Goal: Check status: Check status

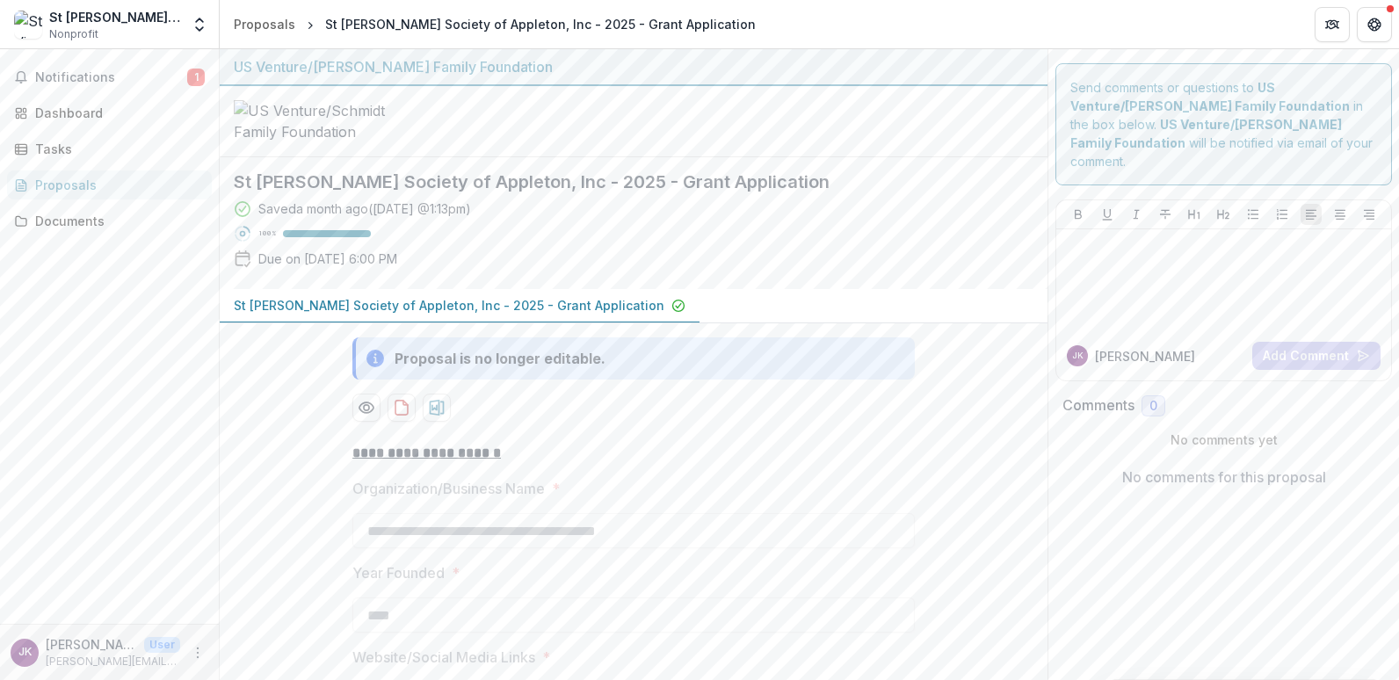
click at [244, 268] on icon at bounding box center [243, 259] width 18 height 18
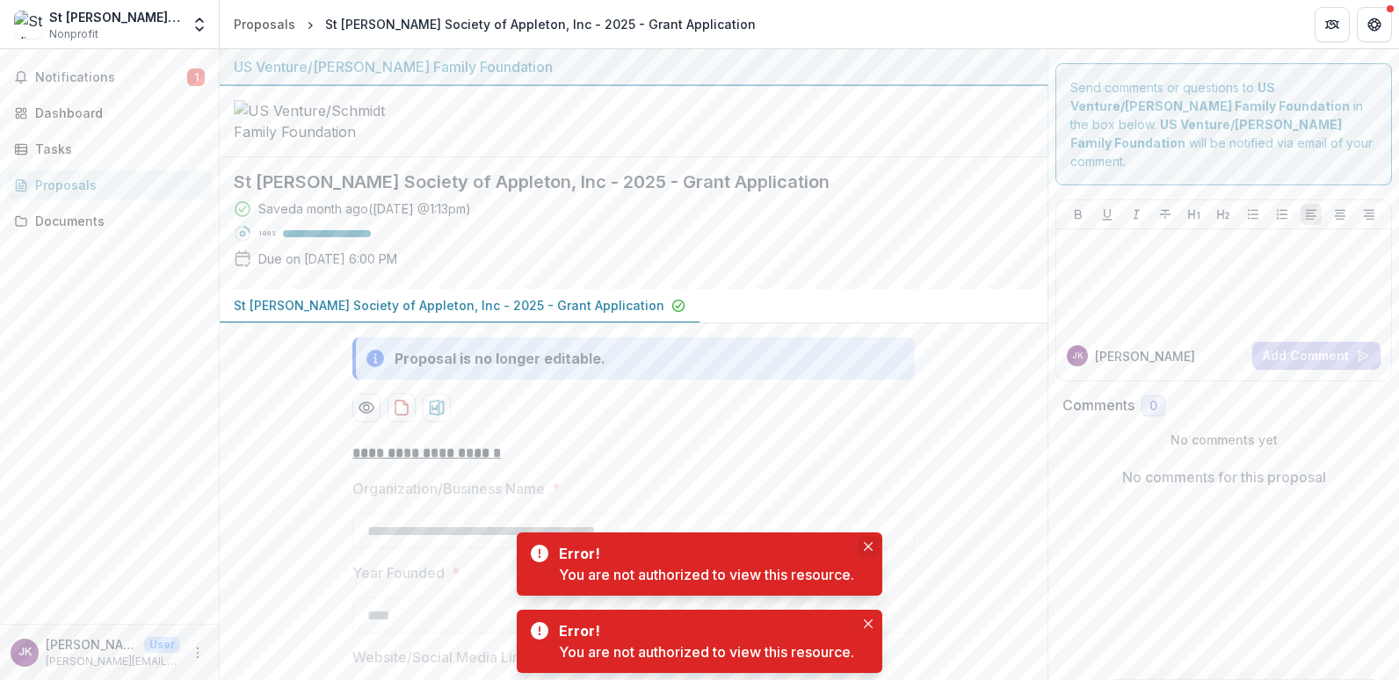
click at [869, 542] on icon "Close" at bounding box center [868, 546] width 9 height 9
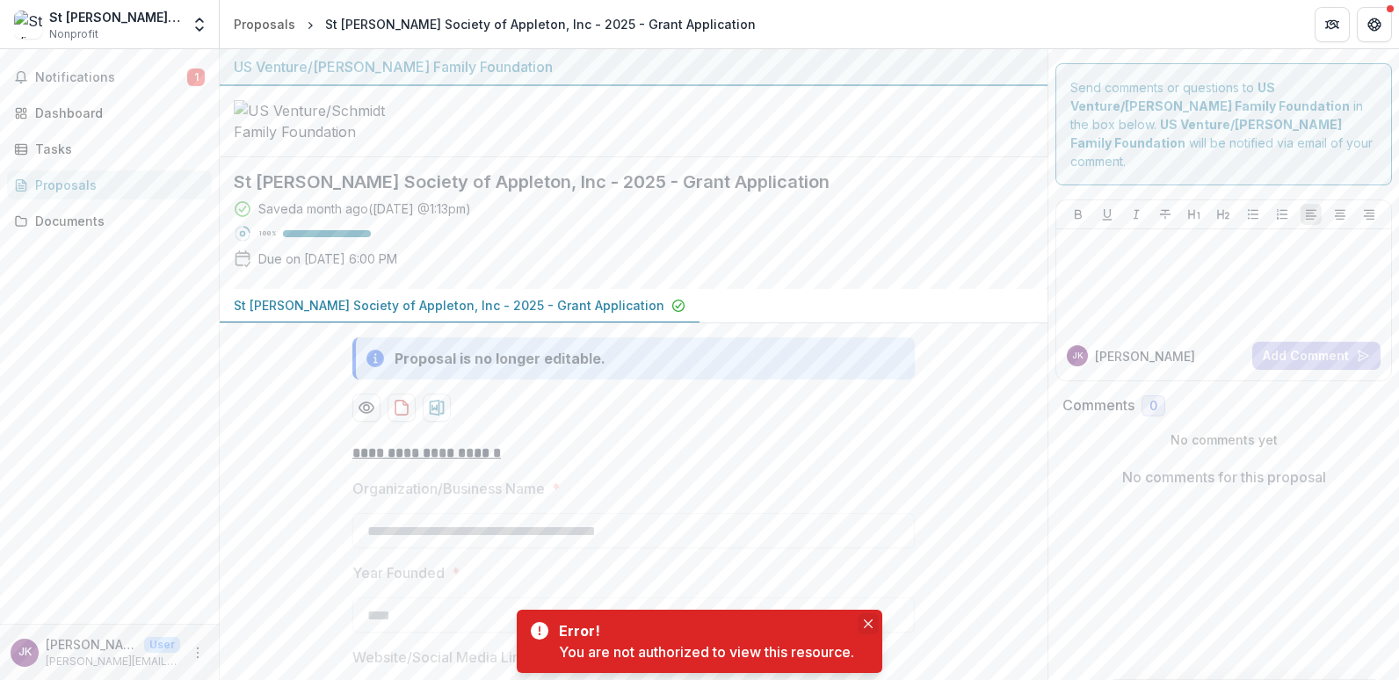
click at [869, 615] on button "Close" at bounding box center [868, 623] width 21 height 21
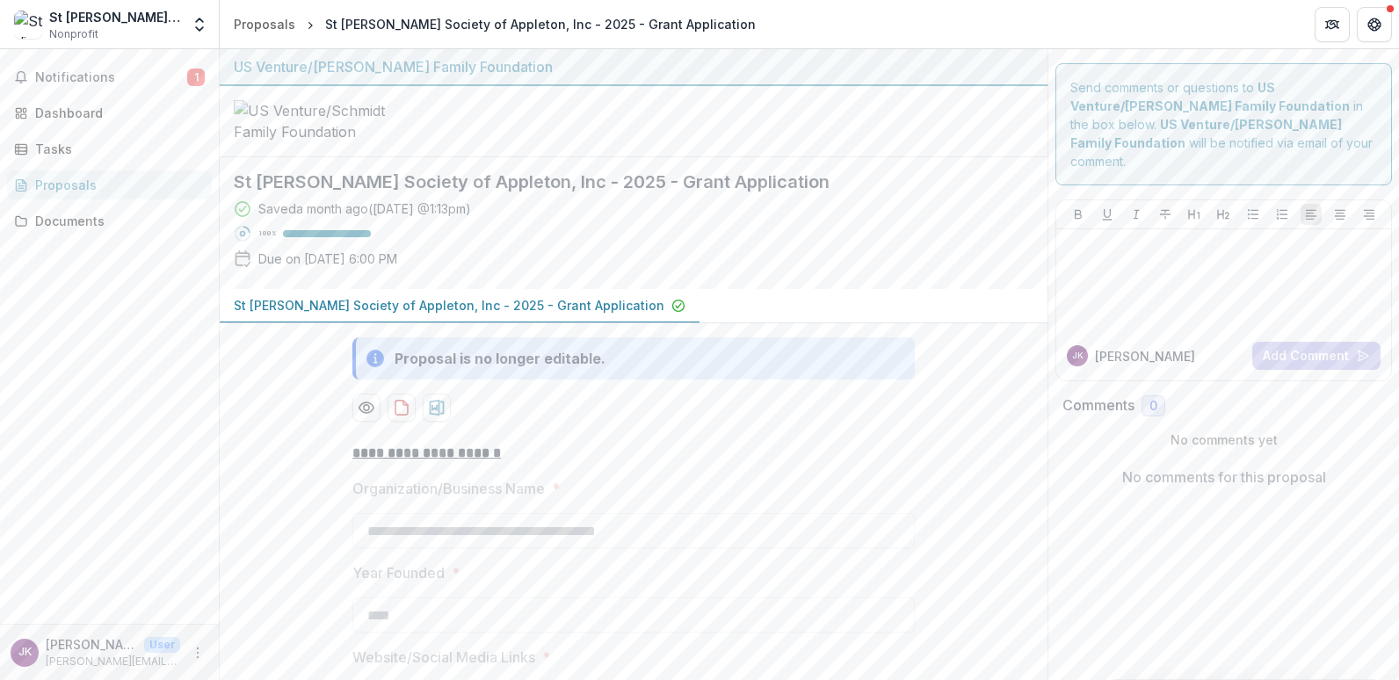
click at [365, 416] on icon "Preview b60908ce-d86b-459d-9107-3e4dfb61f2d5-0.pdf" at bounding box center [367, 408] width 18 height 18
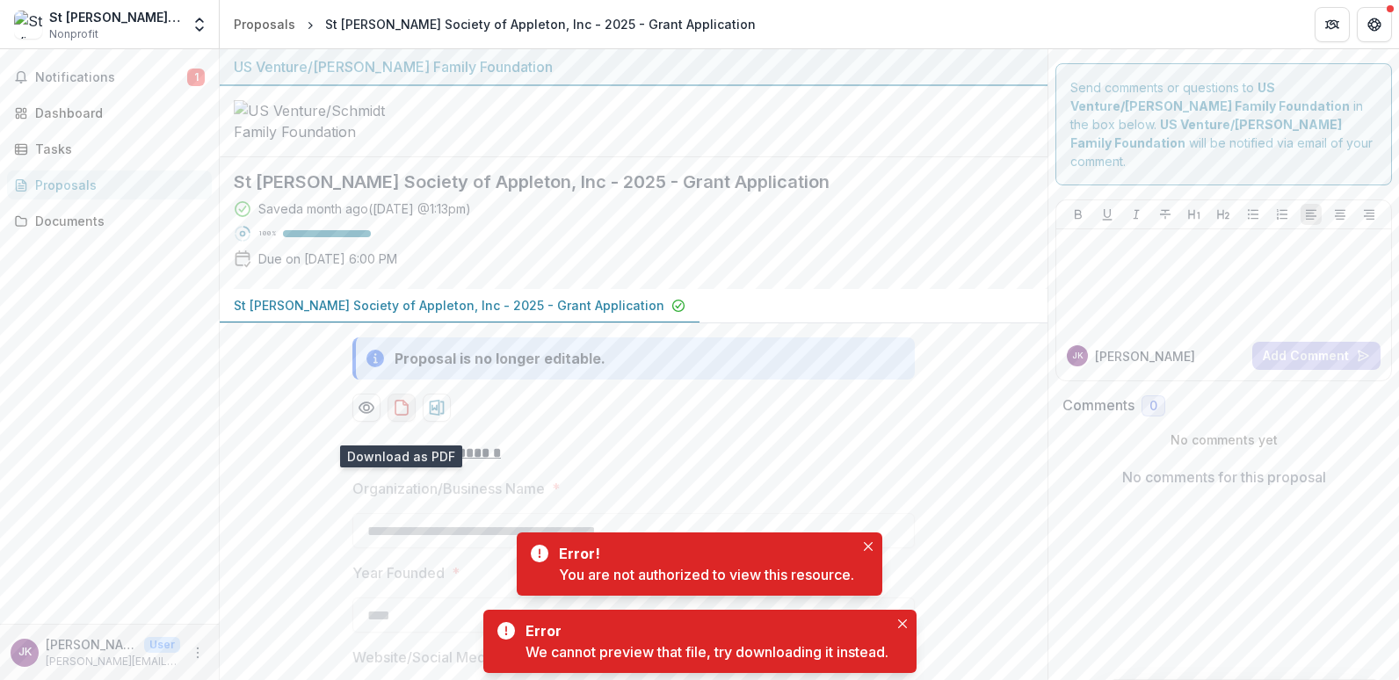
click at [403, 405] on icon "download-proposal" at bounding box center [405, 403] width 4 height 4
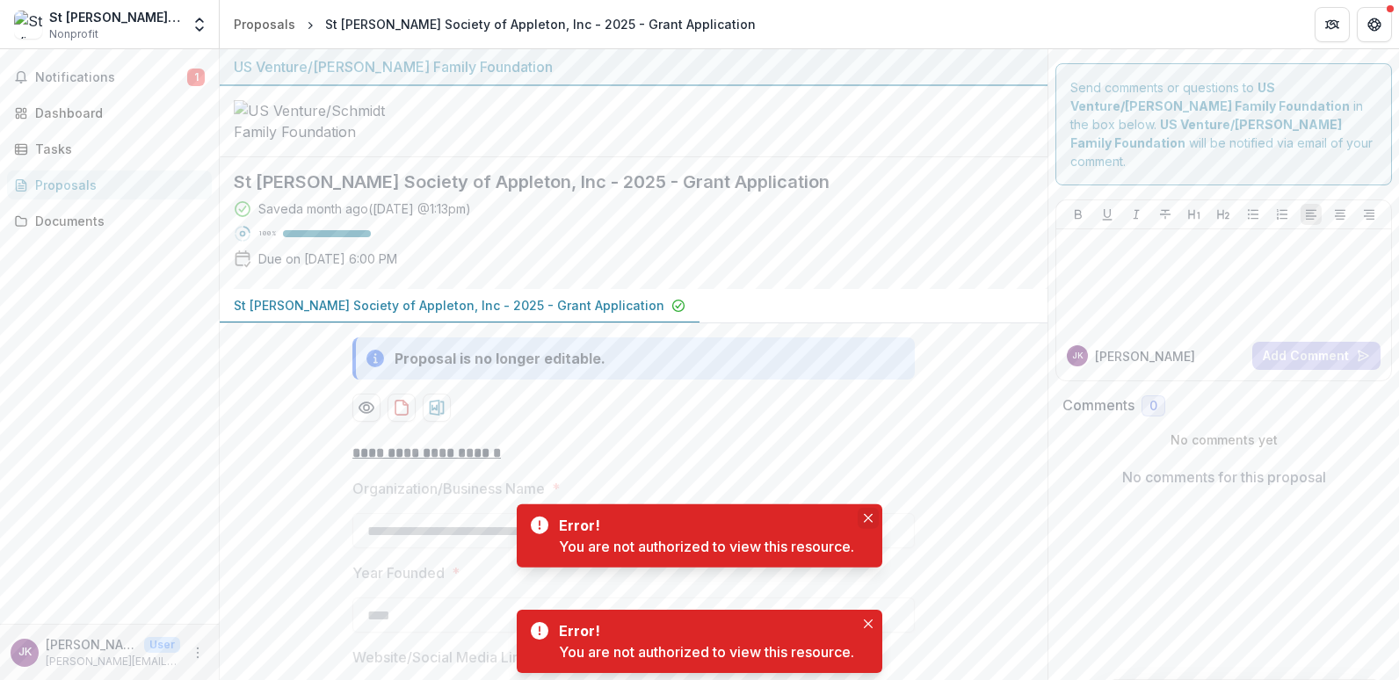
click at [865, 464] on p "**********" at bounding box center [633, 453] width 562 height 21
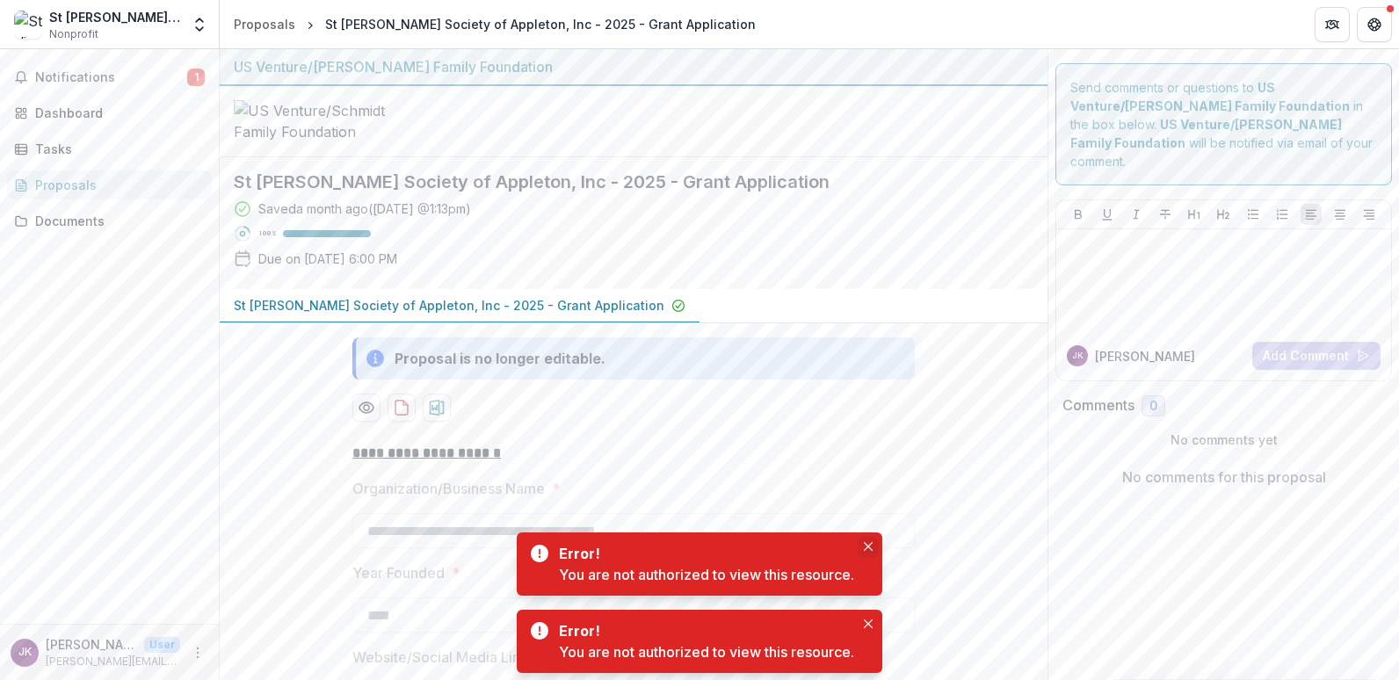
drag, startPoint x: 869, startPoint y: 543, endPoint x: 872, endPoint y: 555, distance: 12.8
click at [870, 543] on icon "Close" at bounding box center [868, 546] width 9 height 9
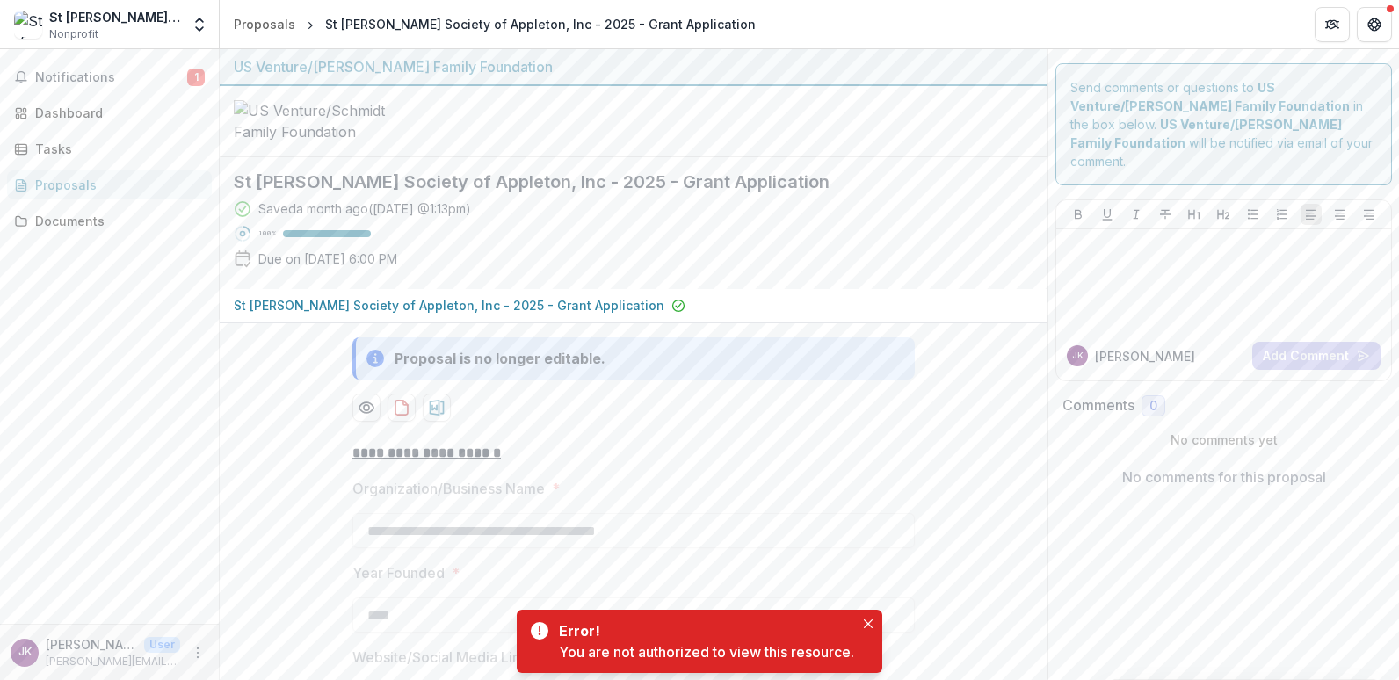
drag, startPoint x: 866, startPoint y: 621, endPoint x: 847, endPoint y: 612, distance: 21.2
click at [866, 623] on icon "Close" at bounding box center [868, 623] width 9 height 9
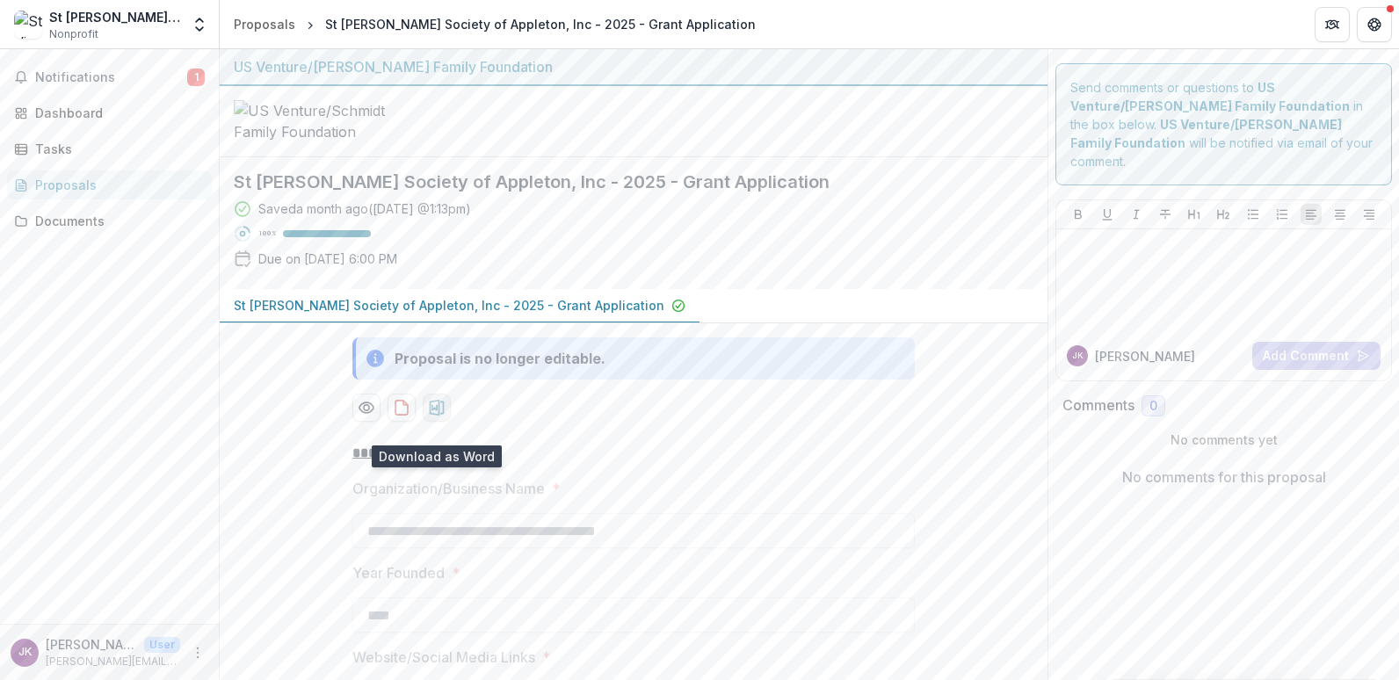
click at [433, 416] on icon "download-proposal" at bounding box center [437, 408] width 18 height 18
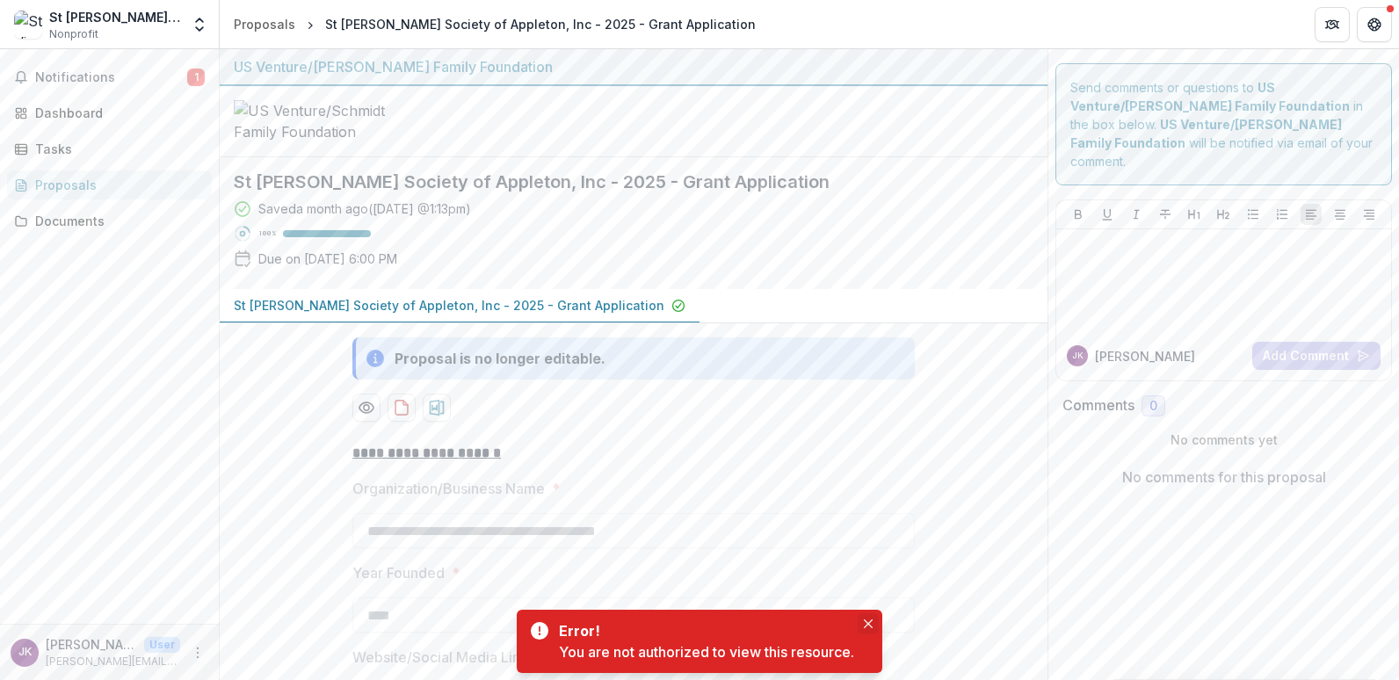
click at [868, 621] on icon "Close" at bounding box center [868, 623] width 9 height 9
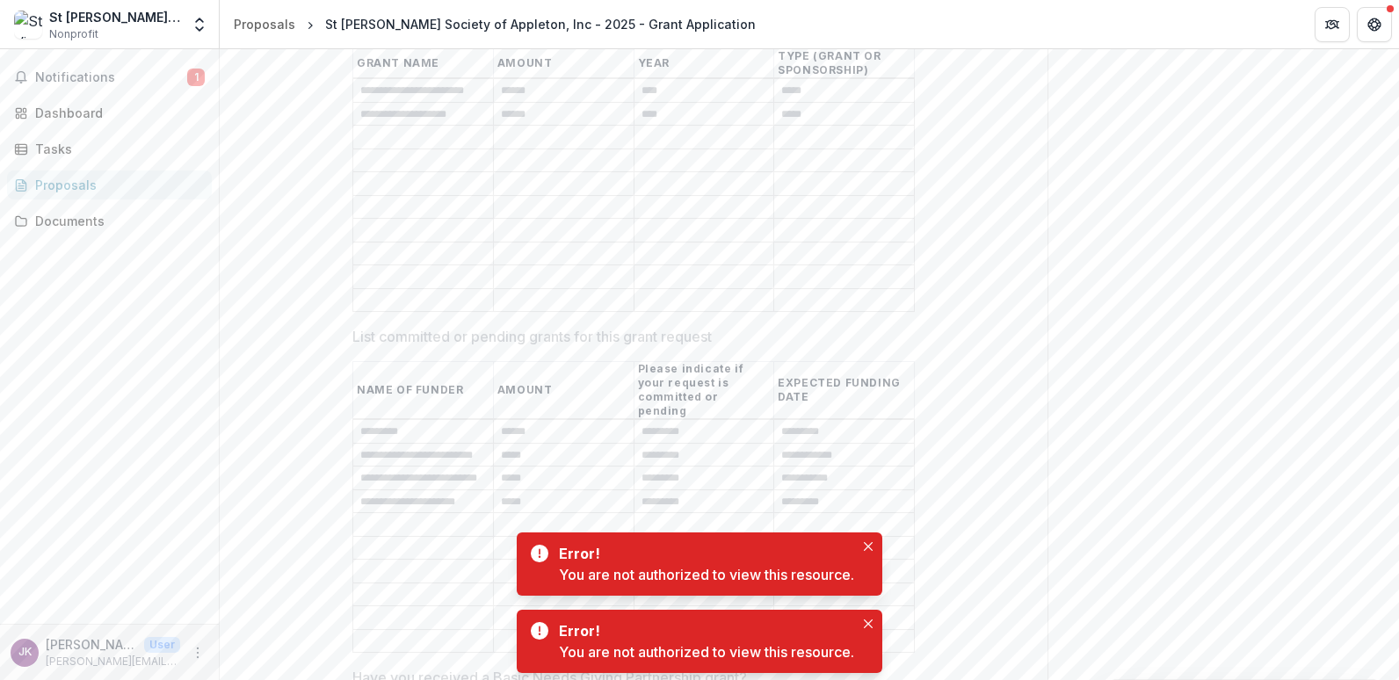
scroll to position [4129, 0]
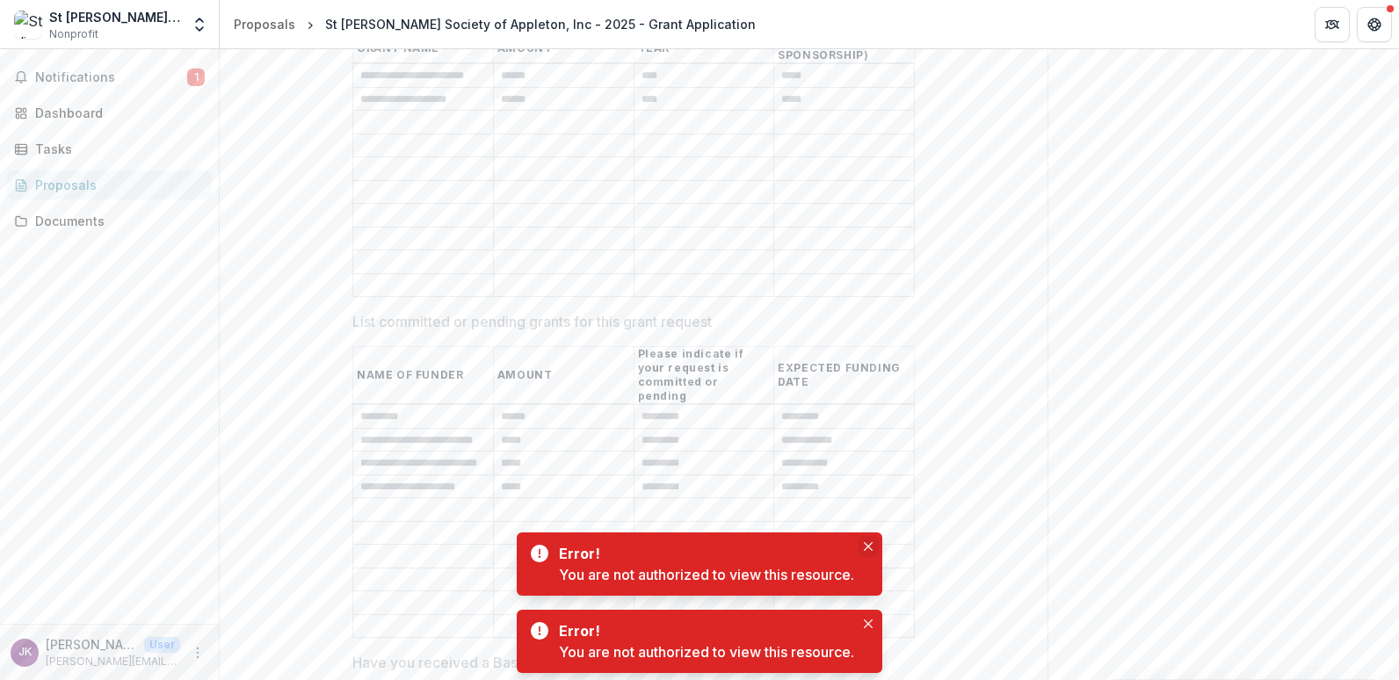
click at [872, 542] on icon "Close" at bounding box center [868, 546] width 9 height 9
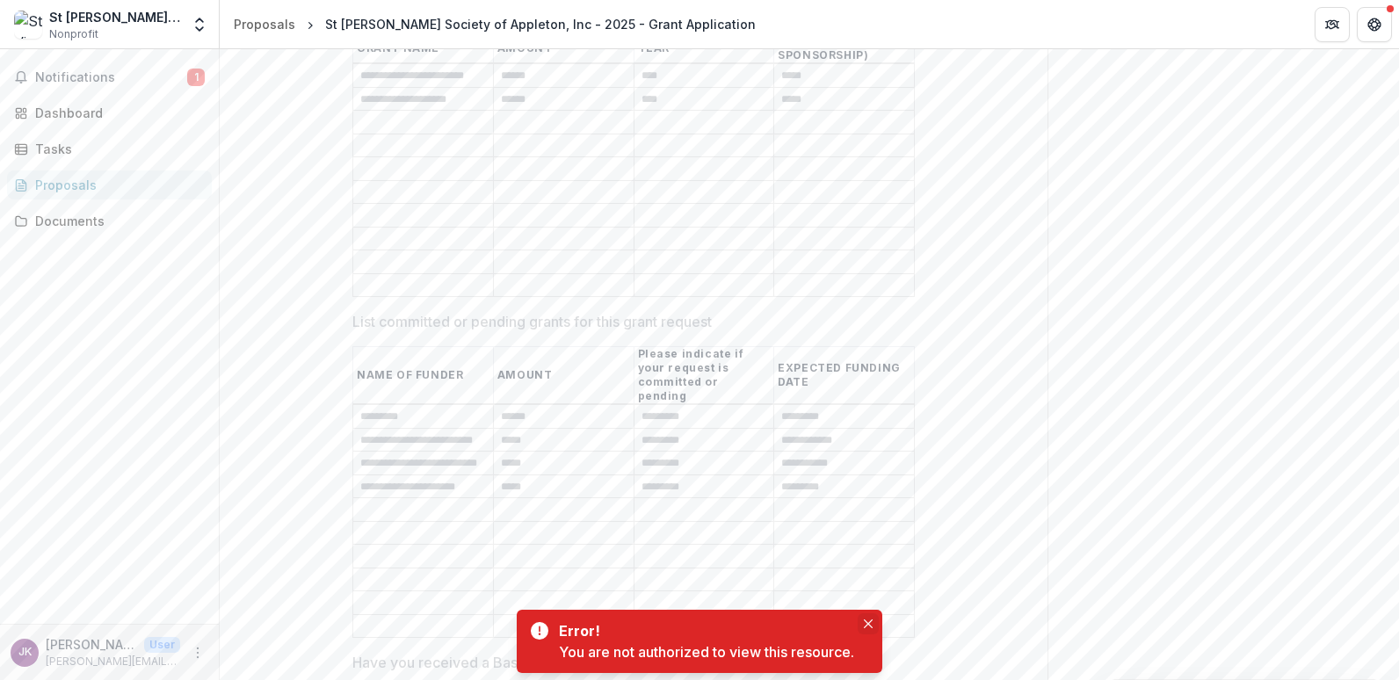
click at [870, 620] on icon "Close" at bounding box center [868, 623] width 9 height 9
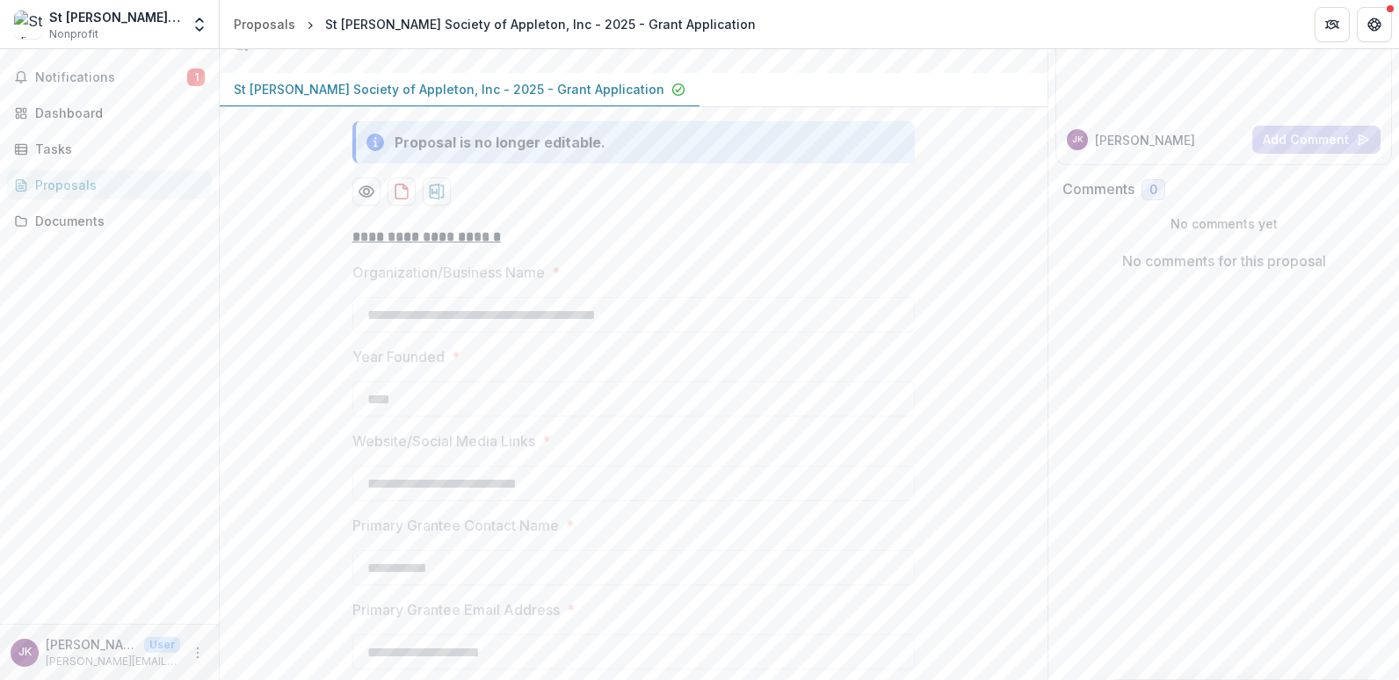
scroll to position [0, 0]
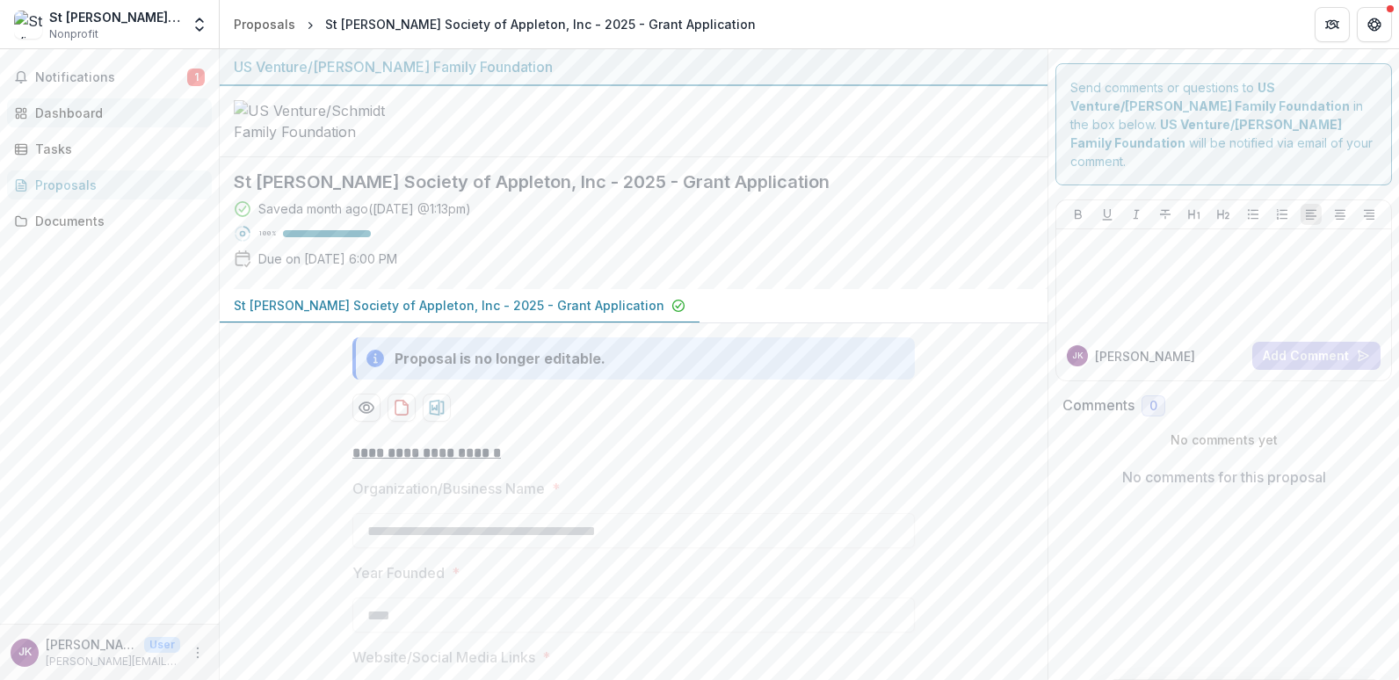
click at [62, 109] on div "Dashboard" at bounding box center [116, 113] width 163 height 18
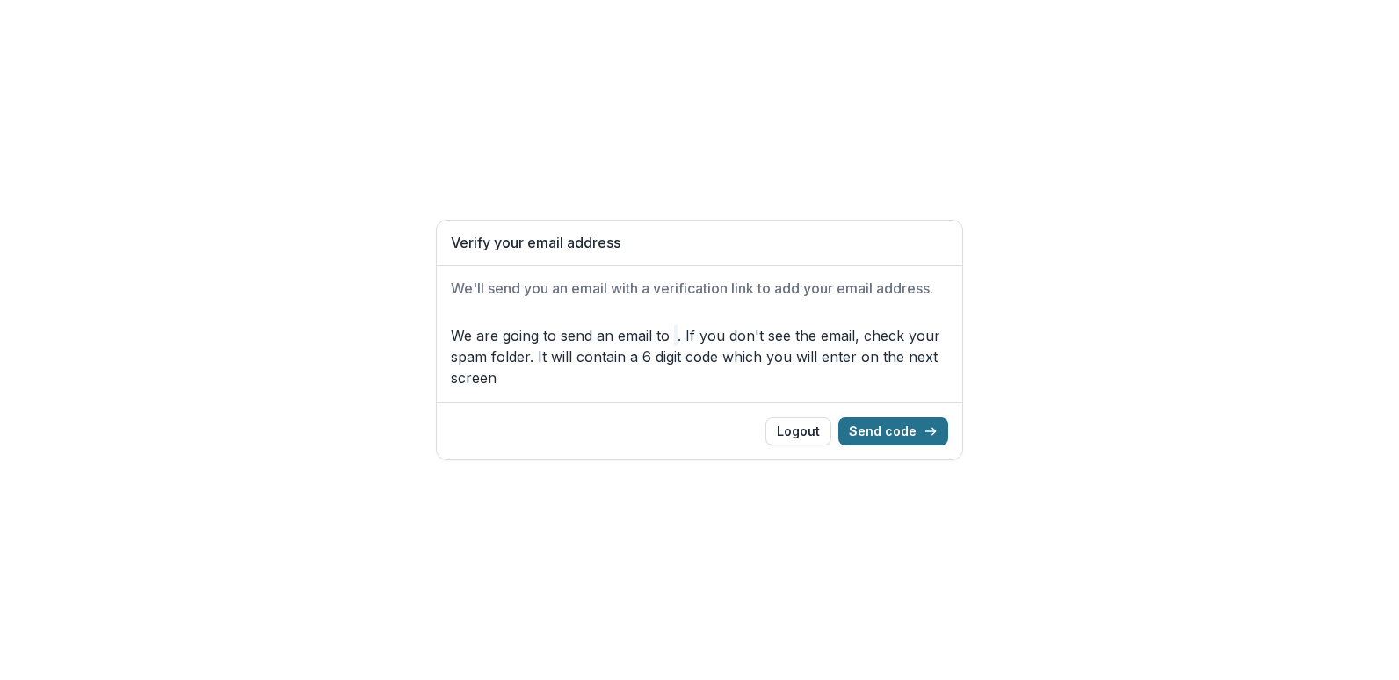
click at [894, 431] on button "Send code" at bounding box center [893, 431] width 110 height 28
click at [923, 431] on button "Send code" at bounding box center [893, 431] width 110 height 28
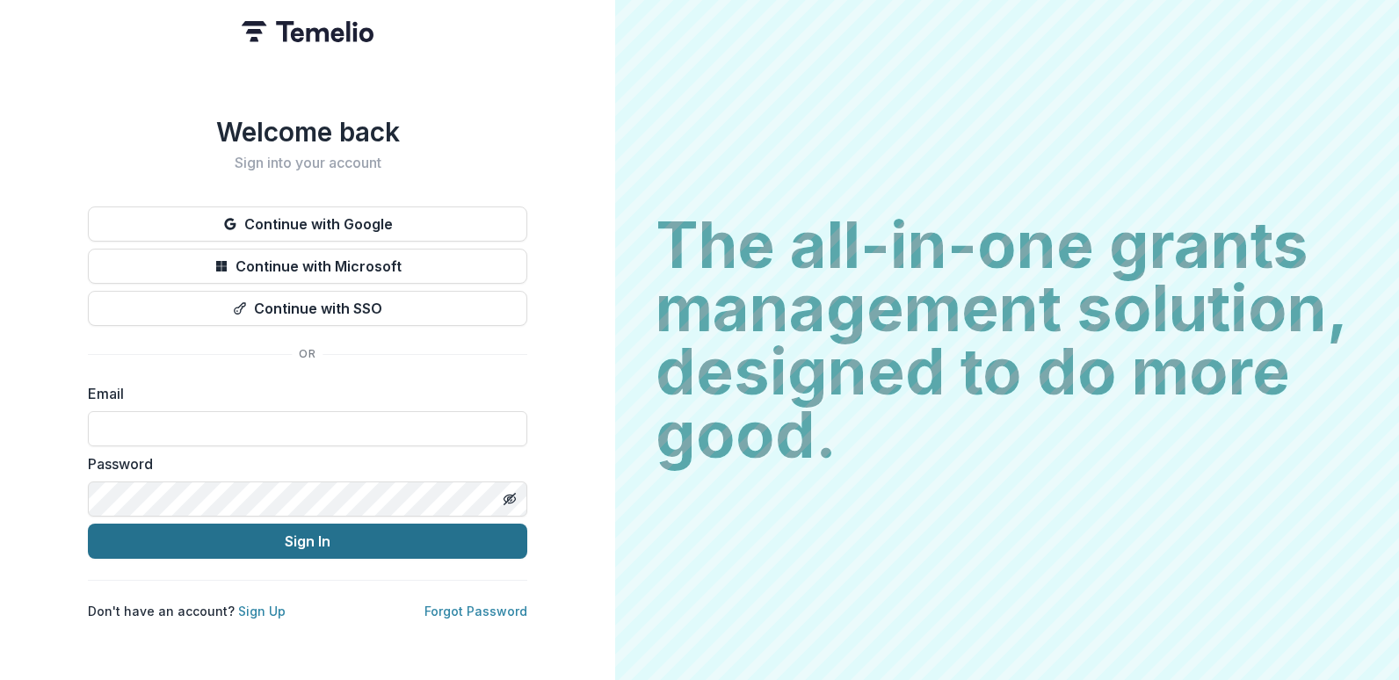
type input "**********"
click at [294, 535] on button "Sign In" at bounding box center [307, 541] width 439 height 35
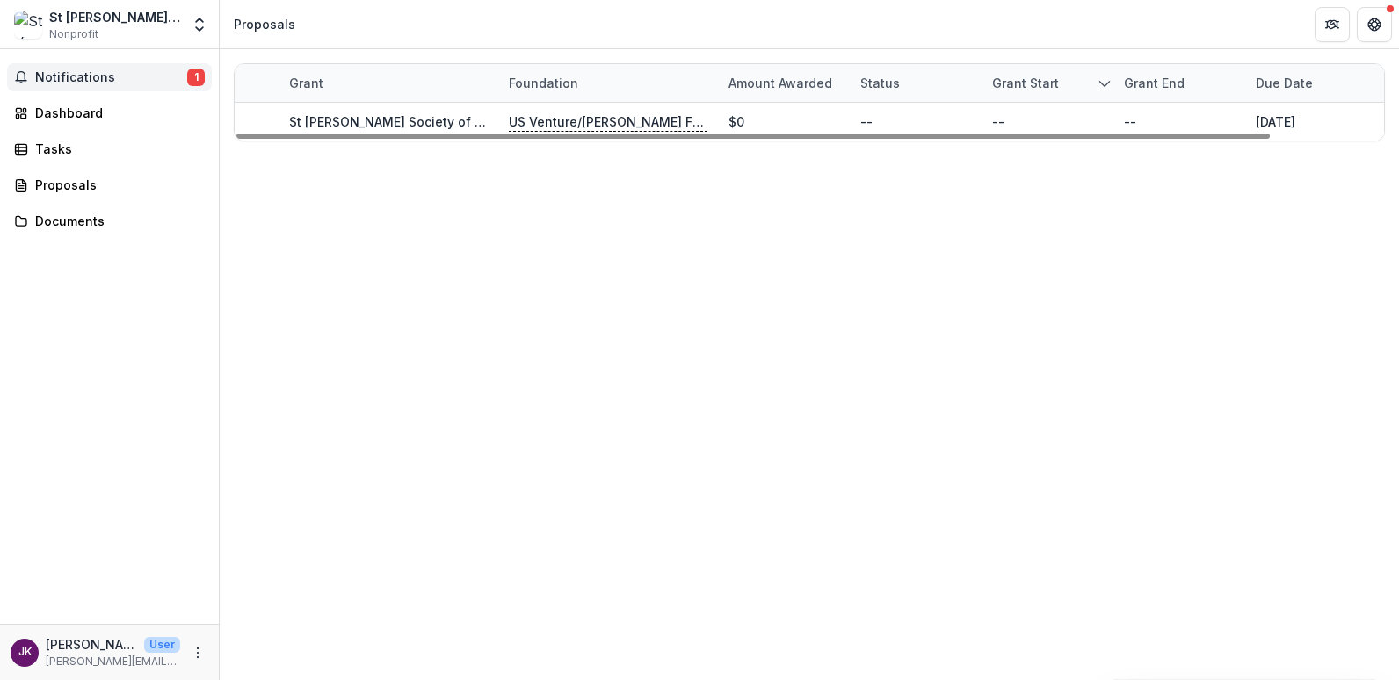
click at [70, 76] on span "Notifications" at bounding box center [111, 77] width 152 height 15
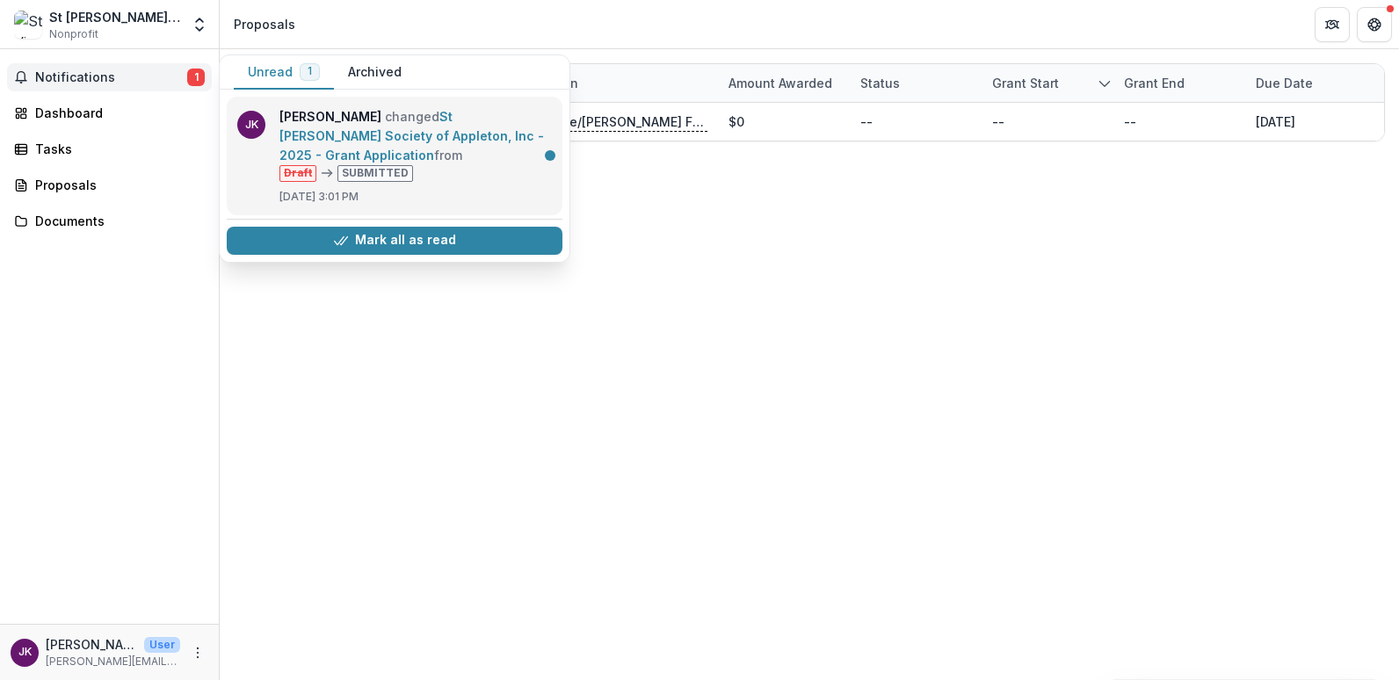
click at [300, 145] on link "St [PERSON_NAME] Society of Appleton, Inc - 2025 - Grant Application" at bounding box center [411, 136] width 264 height 54
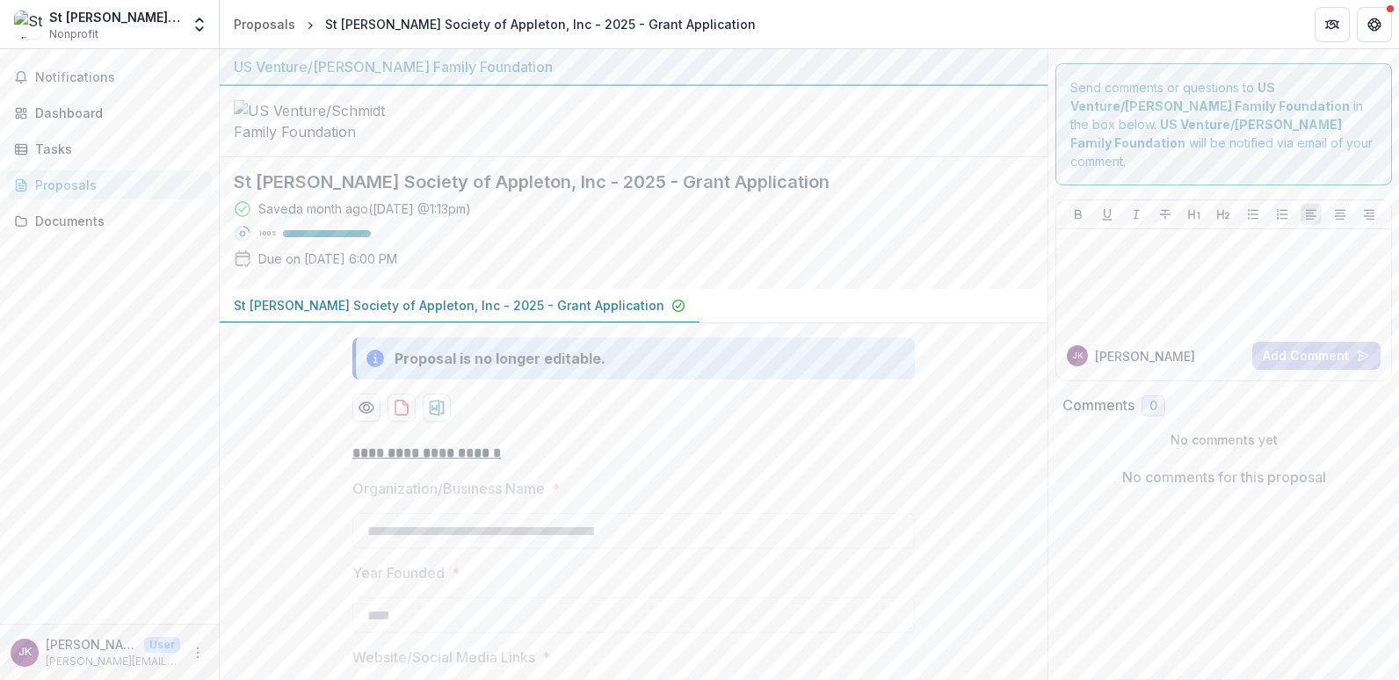
click at [321, 275] on div "Saved a month ago ( [DATE] 1:13pm ) 100 % Due on [DATE] 6:00 PM" at bounding box center [619, 237] width 771 height 76
click at [39, 148] on div "Tasks" at bounding box center [116, 149] width 163 height 18
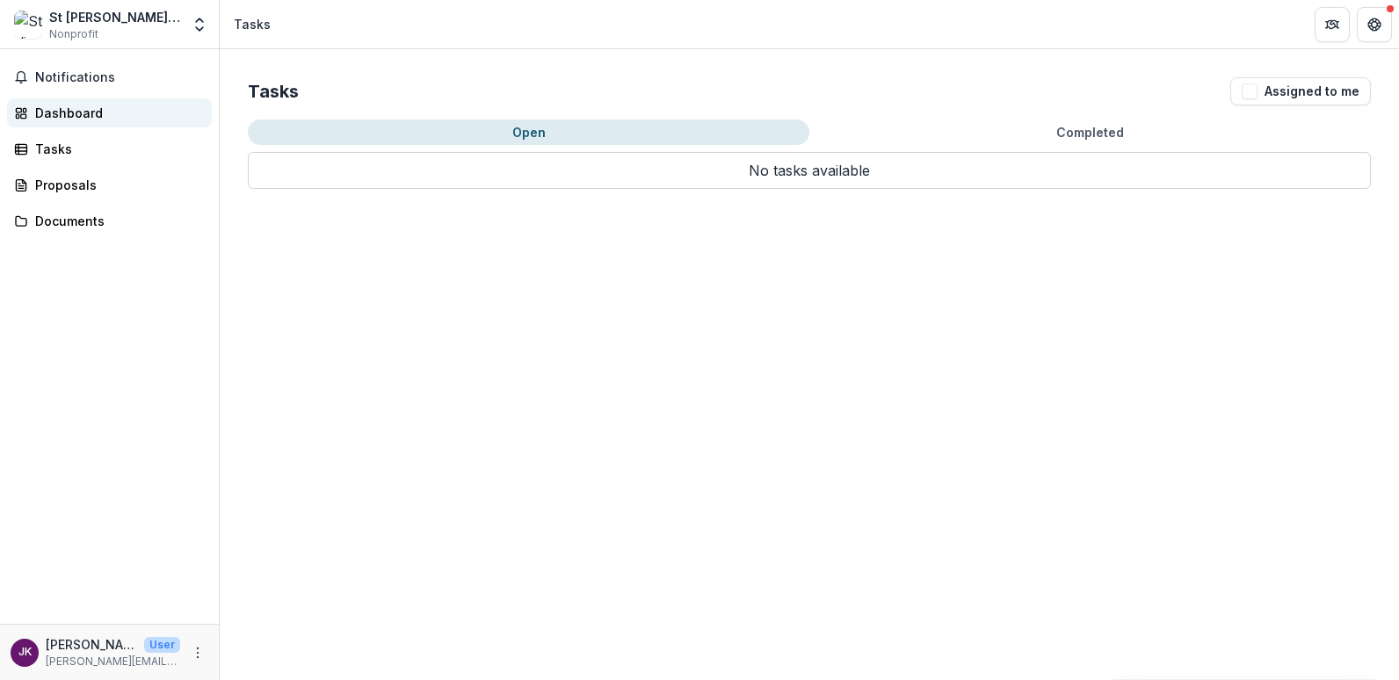
click at [44, 113] on div "Dashboard" at bounding box center [116, 113] width 163 height 18
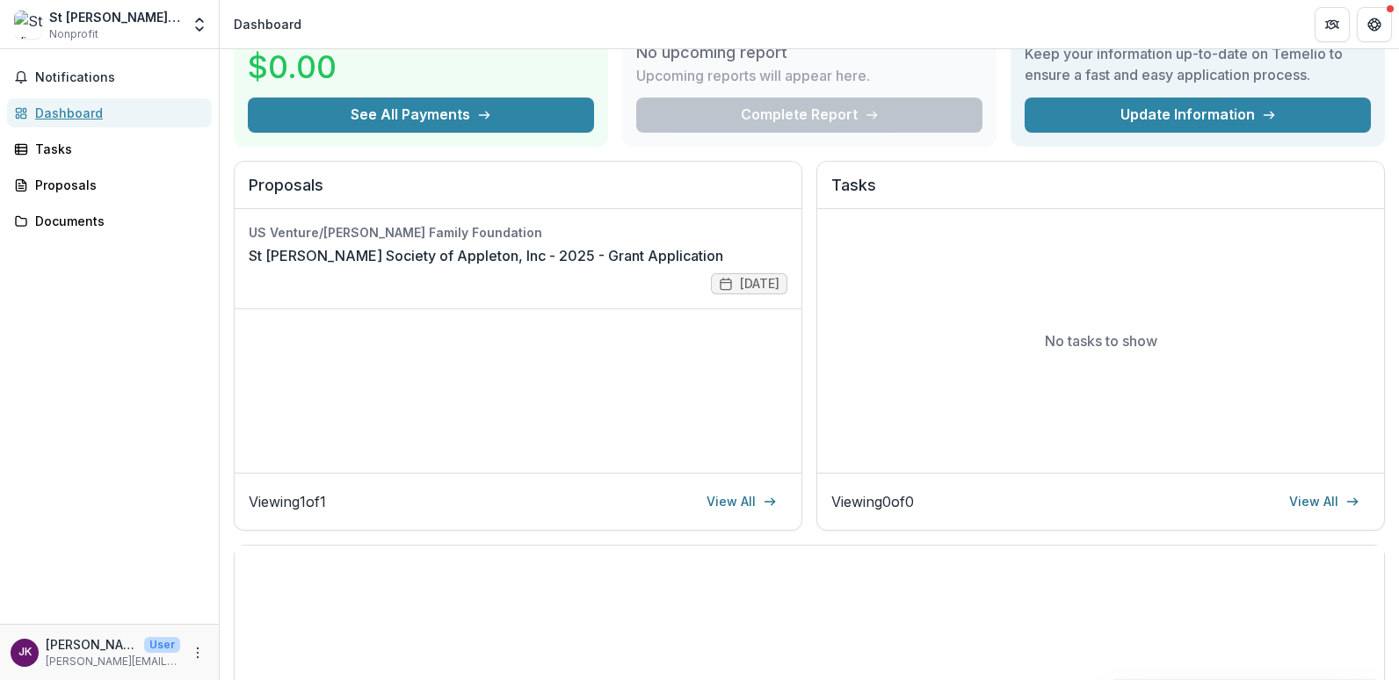
scroll to position [176, 0]
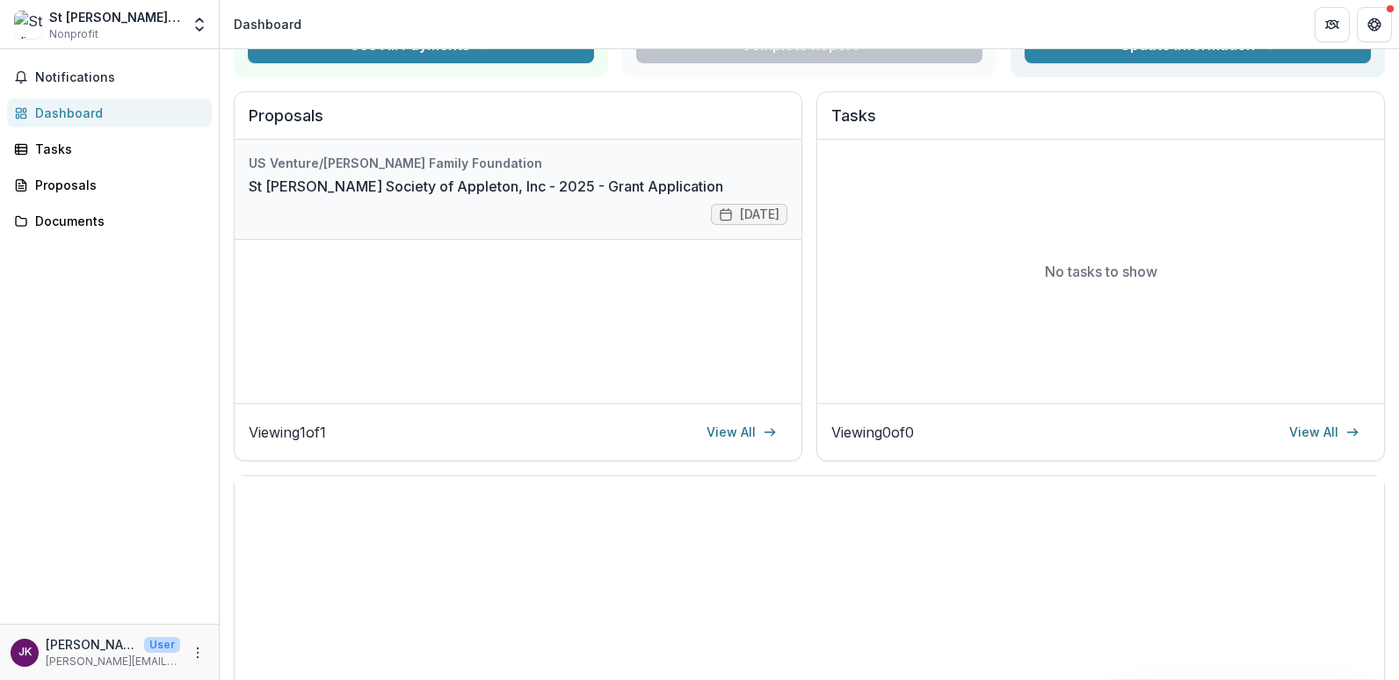
click at [552, 188] on link "St [PERSON_NAME] Society of Appleton, Inc - 2025 - Grant Application" at bounding box center [486, 186] width 474 height 21
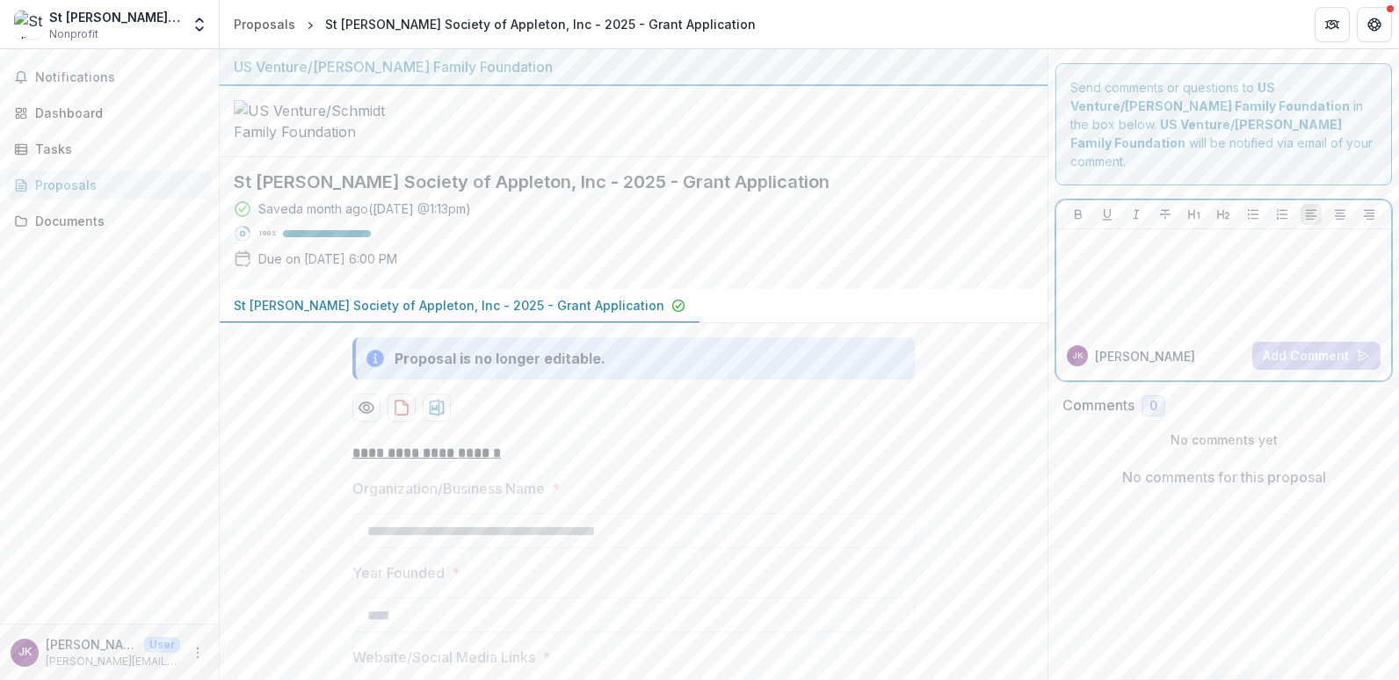
click at [1065, 237] on div at bounding box center [1223, 280] width 321 height 88
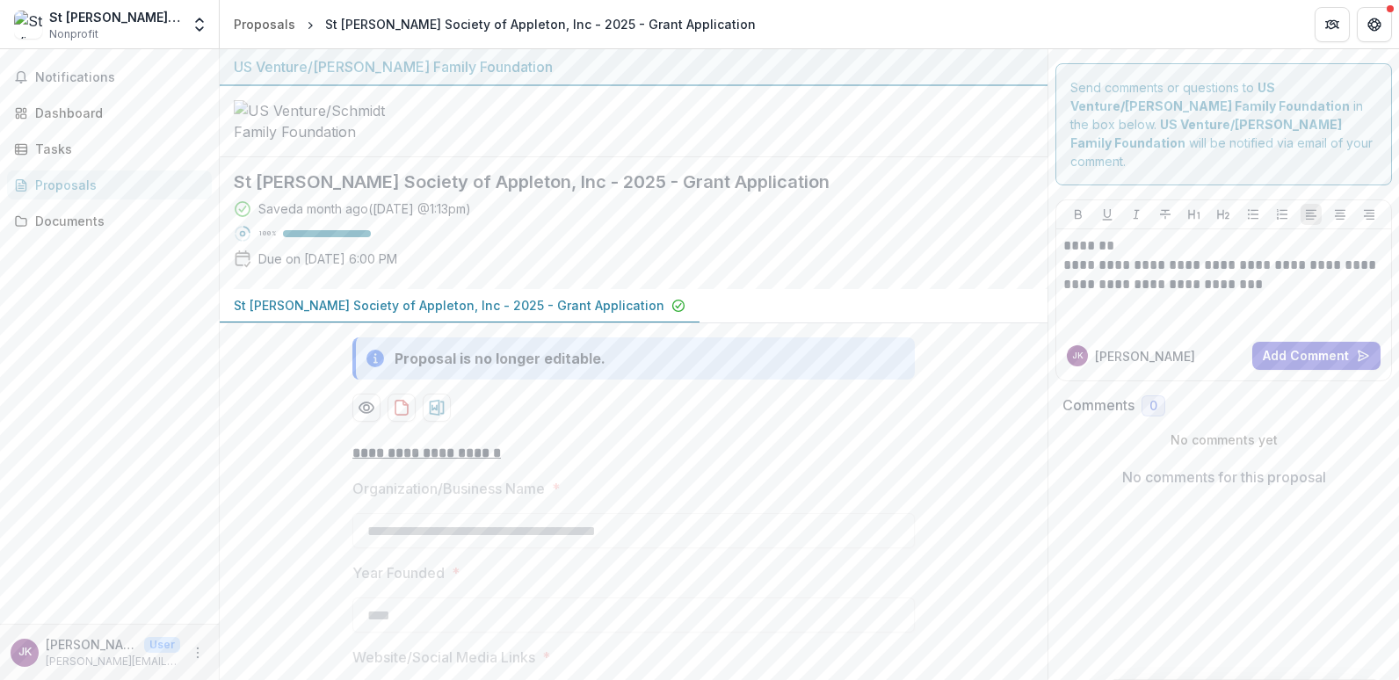
drag, startPoint x: 1200, startPoint y: 287, endPoint x: 1279, endPoint y: 284, distance: 79.2
click at [1200, 287] on div "**********" at bounding box center [1223, 280] width 321 height 88
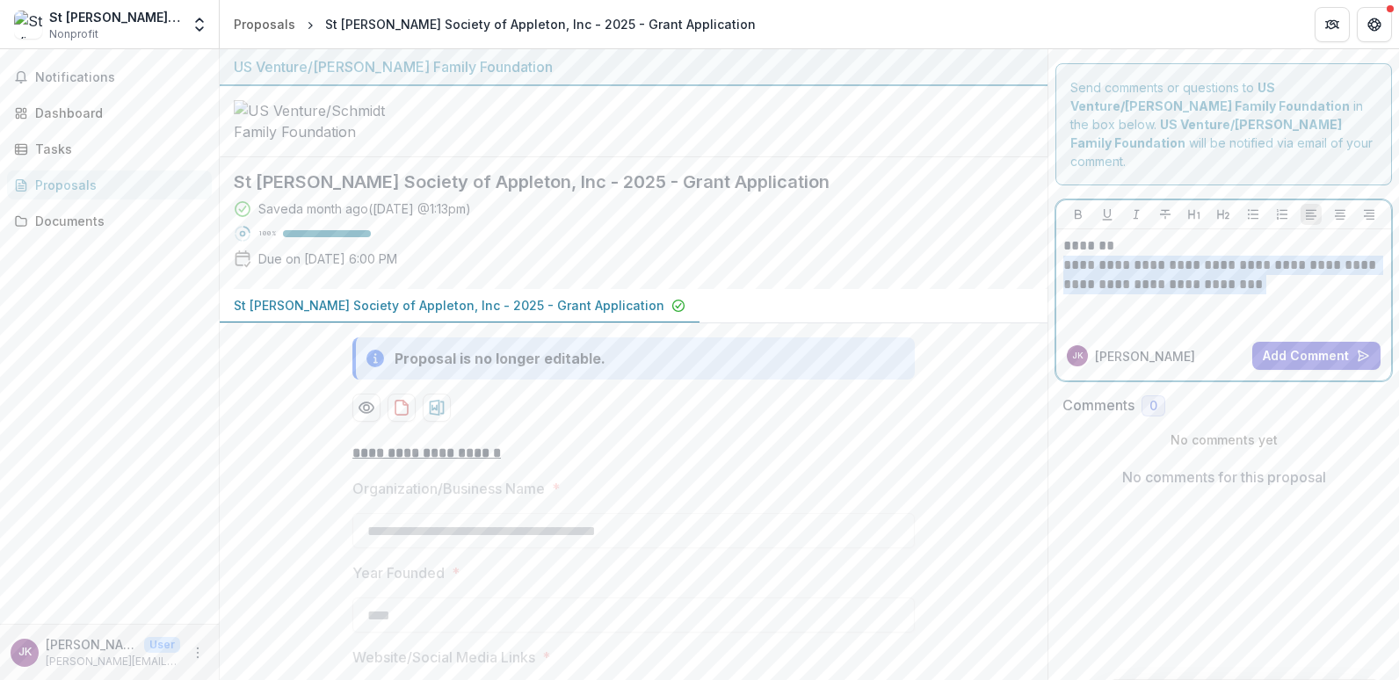
drag, startPoint x: 1242, startPoint y: 268, endPoint x: 1050, endPoint y: 248, distance: 193.5
click at [1055, 248] on div "**********" at bounding box center [1223, 290] width 336 height 182
